Goal: Check status

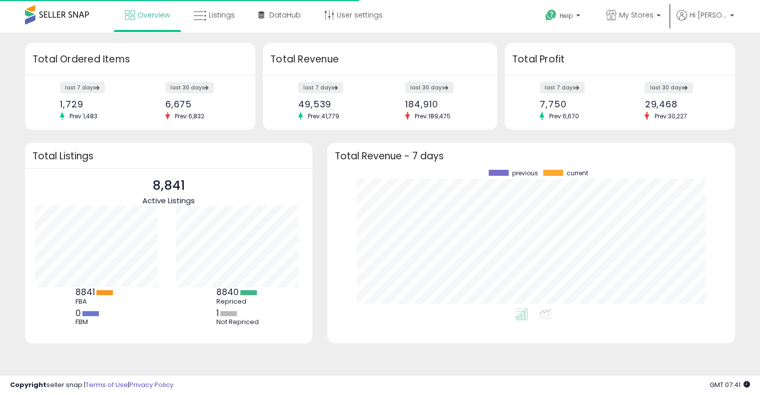
scroll to position [138, 388]
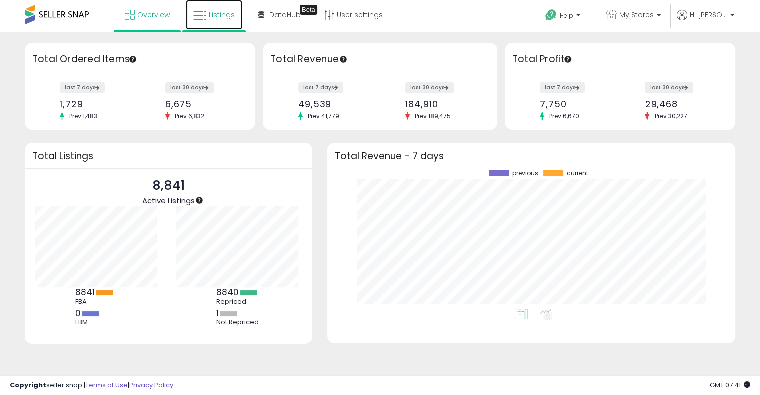
click at [219, 17] on span "Listings" at bounding box center [222, 15] width 26 height 10
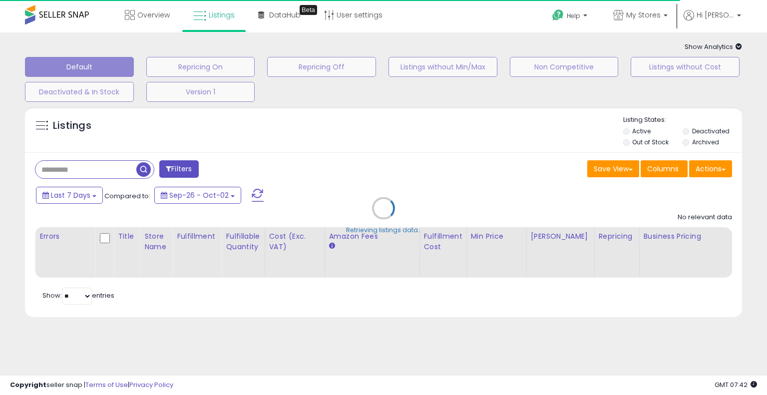
click at [733, 45] on span "Show Analytics" at bounding box center [713, 46] width 57 height 9
type input "**********"
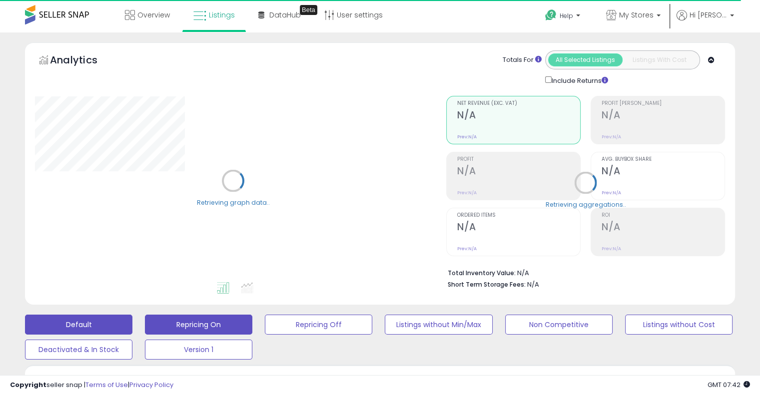
click at [210, 330] on button "Repricing On" at bounding box center [198, 325] width 107 height 20
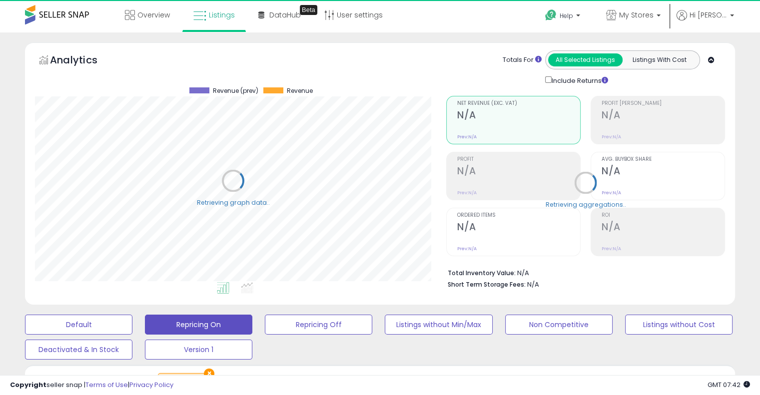
scroll to position [204, 411]
